Goal: Navigation & Orientation: Find specific page/section

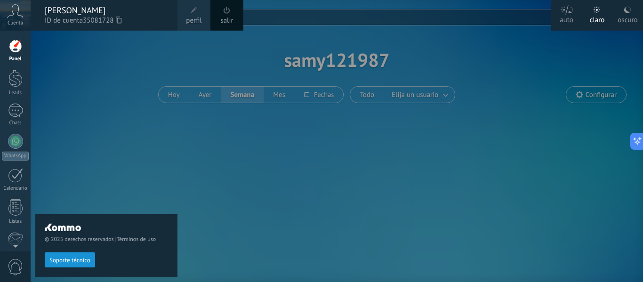
click at [545, 61] on div at bounding box center [352, 141] width 643 height 282
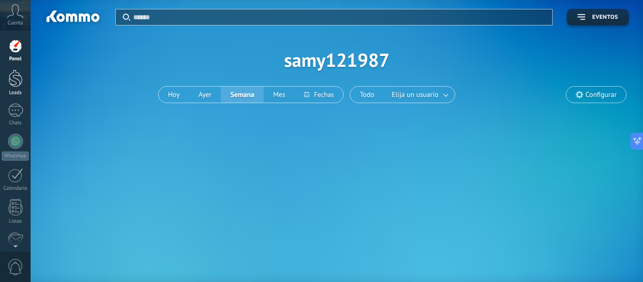
click at [16, 83] on div at bounding box center [15, 78] width 14 height 17
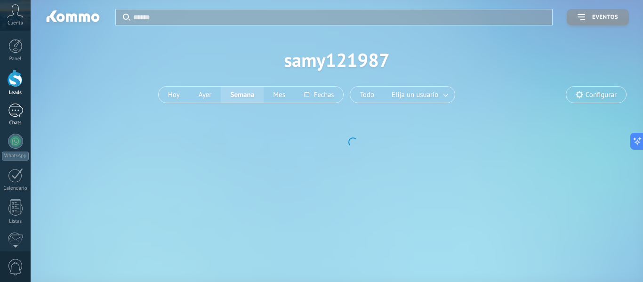
drag, startPoint x: 16, startPoint y: 101, endPoint x: 14, endPoint y: 109, distance: 8.2
click at [15, 103] on div "Panel Leads Chats WhatsApp Clientes" at bounding box center [15, 200] width 31 height 322
click at [14, 110] on div at bounding box center [15, 111] width 15 height 14
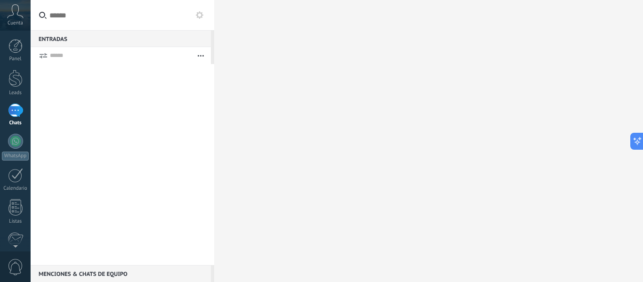
click at [22, 18] on icon at bounding box center [15, 11] width 16 height 14
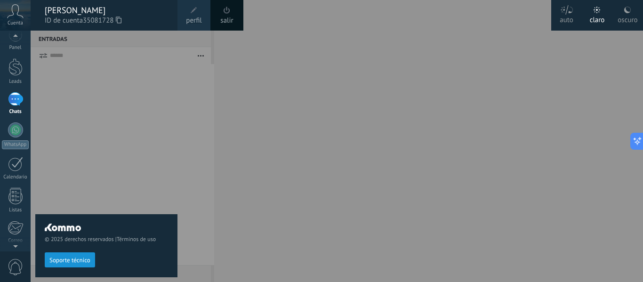
click at [20, 244] on div at bounding box center [15, 244] width 31 height 14
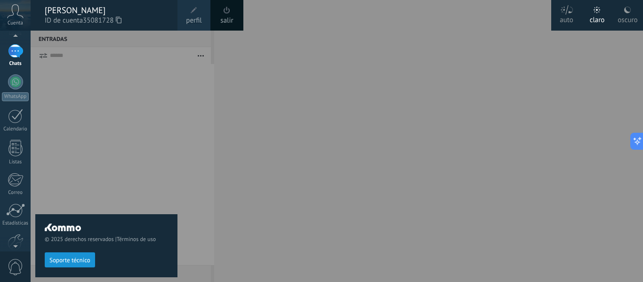
click at [20, 245] on div at bounding box center [15, 244] width 31 height 14
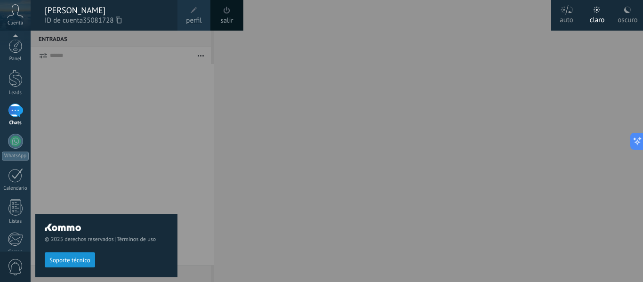
drag, startPoint x: 589, startPoint y: 64, endPoint x: 585, endPoint y: 68, distance: 6.3
click at [586, 67] on div at bounding box center [352, 141] width 643 height 282
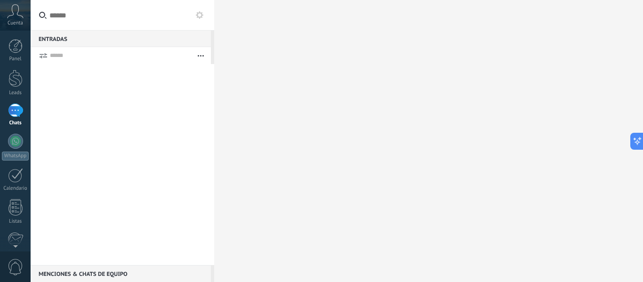
click at [20, 16] on icon at bounding box center [15, 11] width 16 height 14
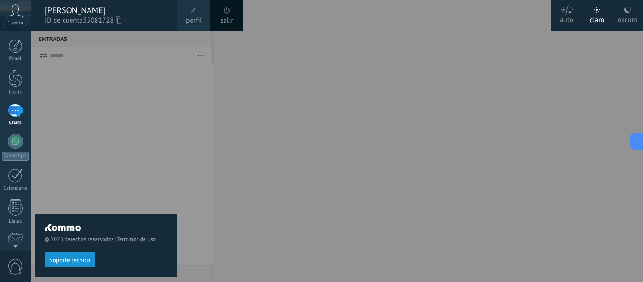
click at [229, 9] on span at bounding box center [227, 10] width 7 height 7
